Goal: Task Accomplishment & Management: Manage account settings

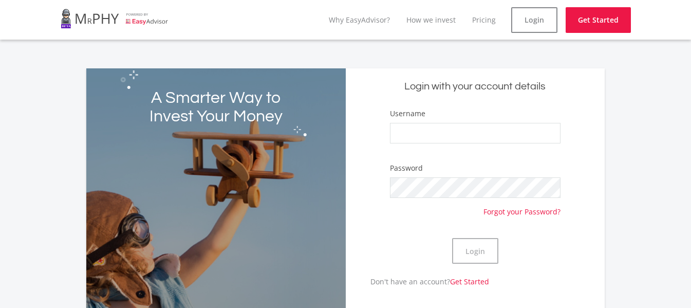
scroll to position [36, 0]
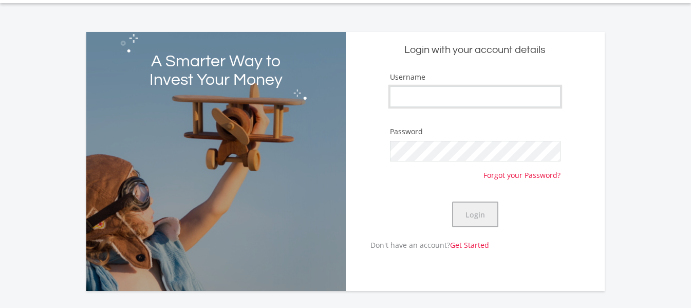
type input "mejimasande"
click at [472, 220] on button "Login" at bounding box center [475, 214] width 46 height 26
